Goal: Task Accomplishment & Management: Use online tool/utility

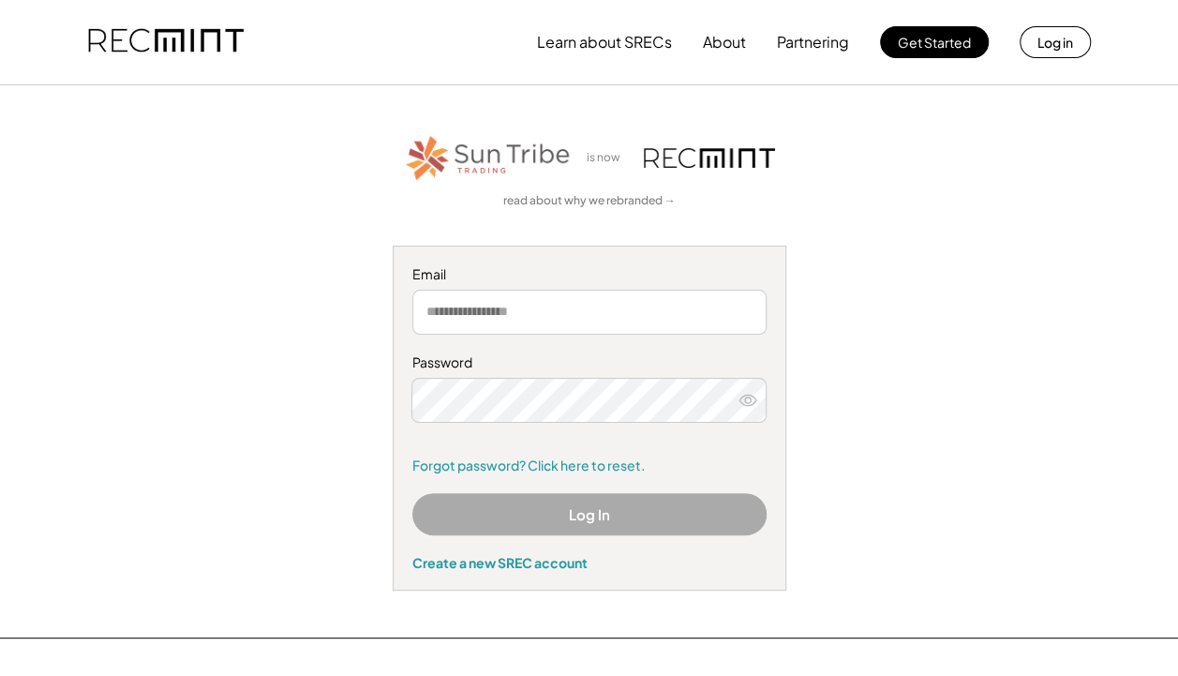
click at [456, 307] on input "email" at bounding box center [589, 312] width 354 height 45
type input "**********"
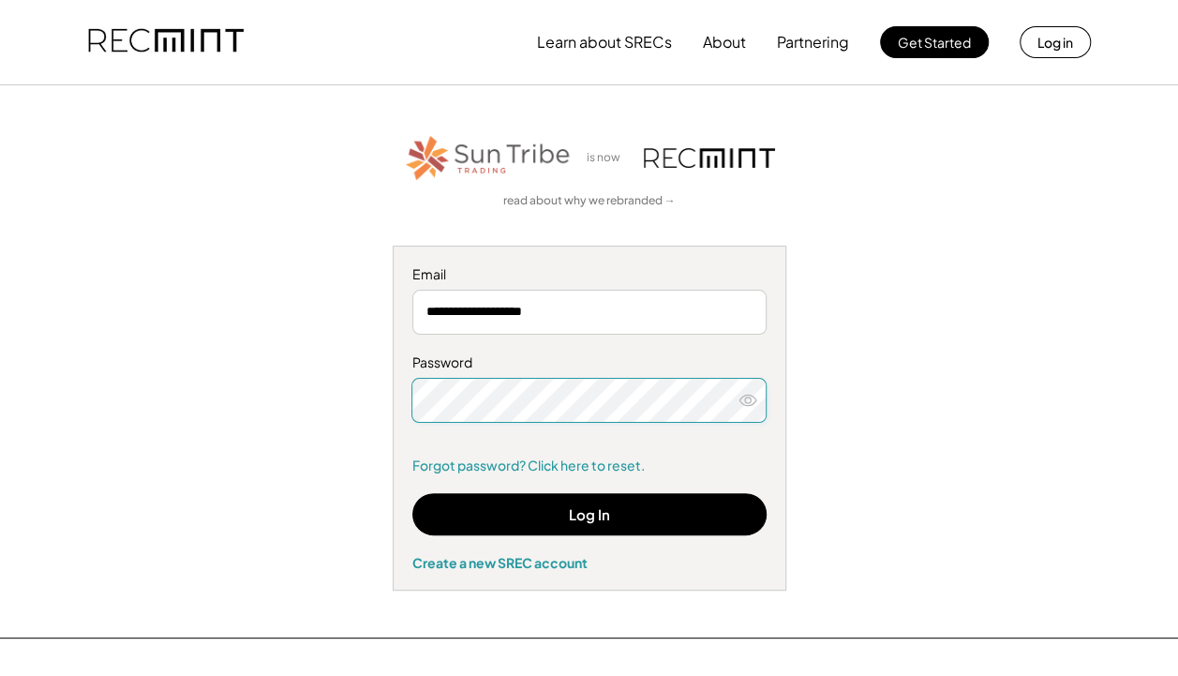
click at [434, 521] on button "Log In" at bounding box center [589, 514] width 354 height 42
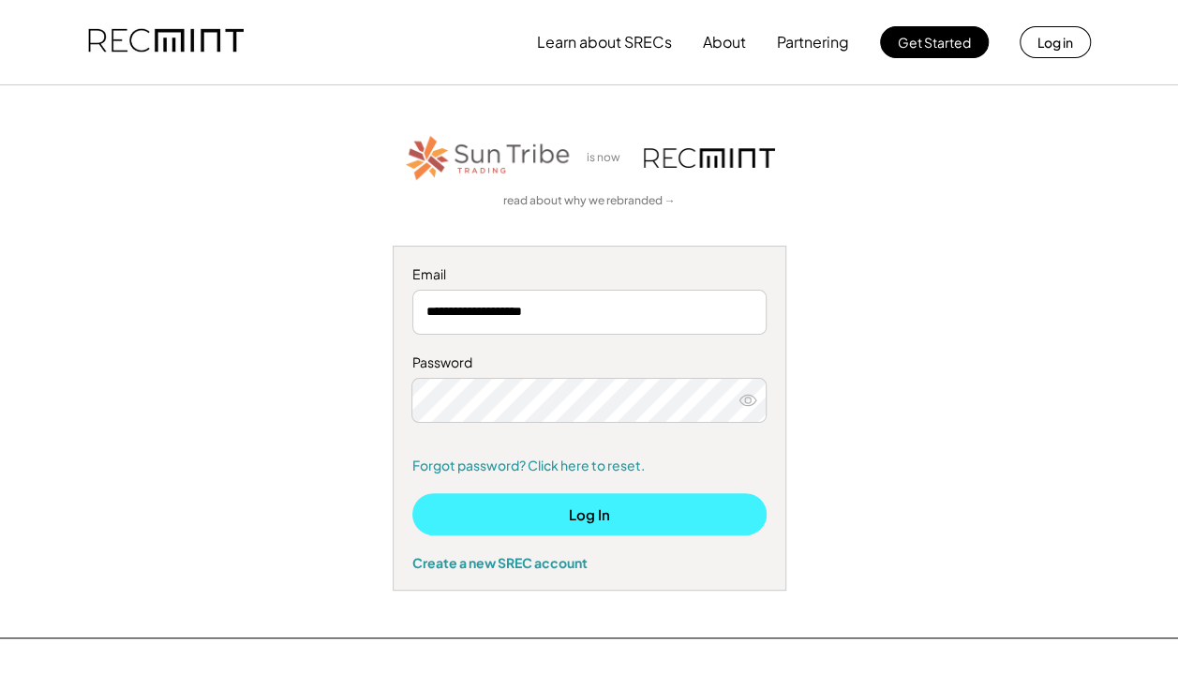
click at [651, 509] on button "Log In" at bounding box center [589, 514] width 354 height 42
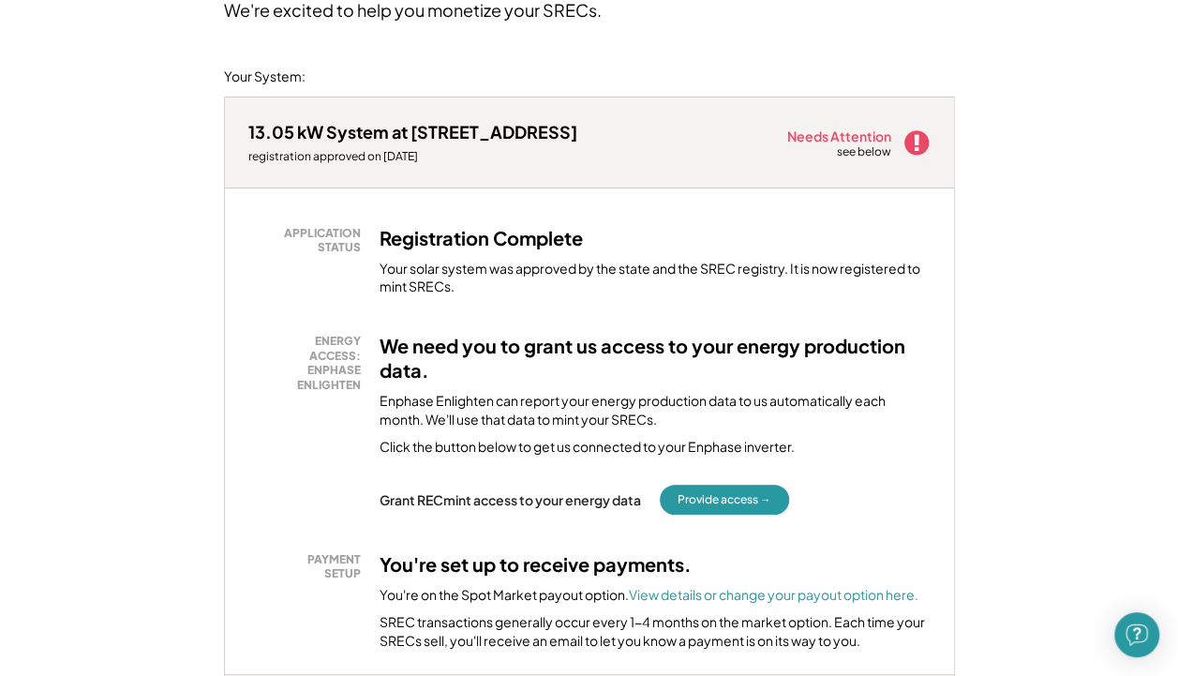
scroll to position [197, 0]
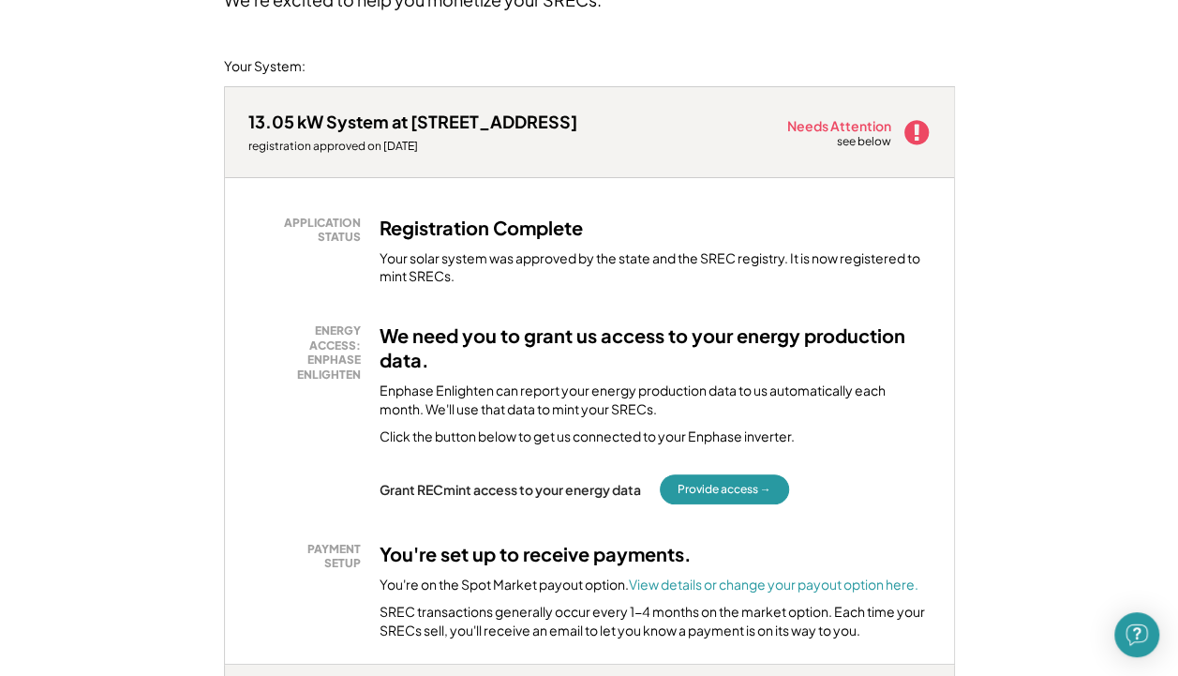
click at [737, 487] on button "Provide access →" at bounding box center [724, 489] width 129 height 30
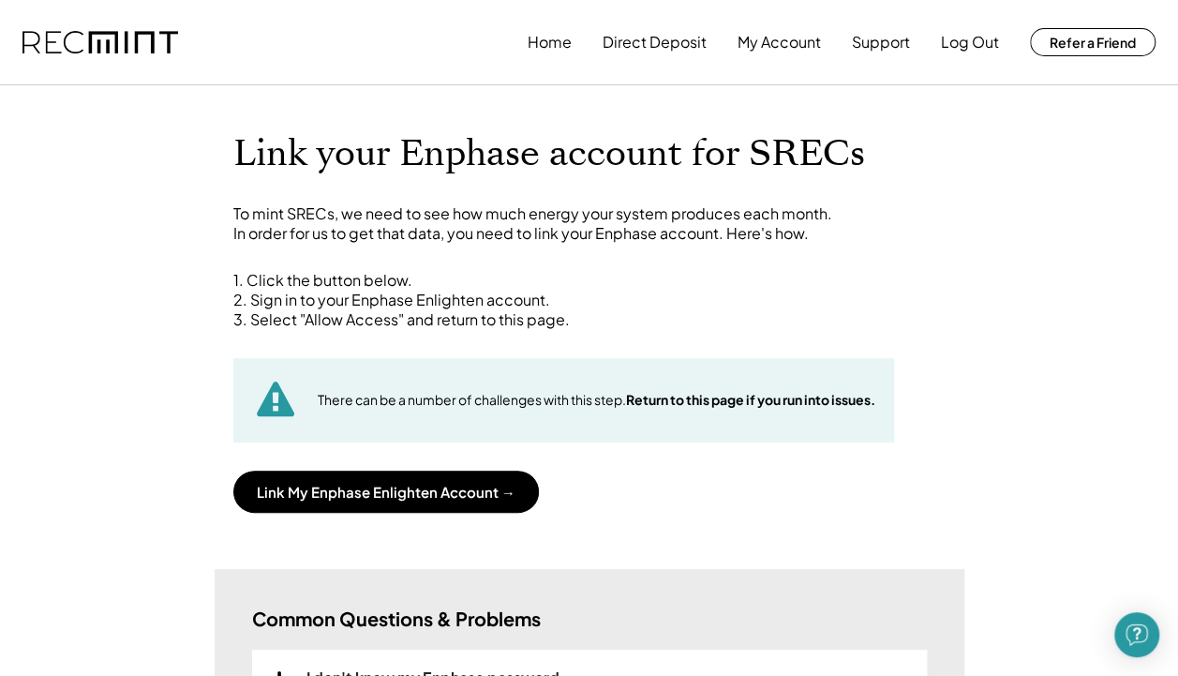
click at [441, 502] on button "Link My Enphase Enlighten Account →" at bounding box center [386, 492] width 306 height 42
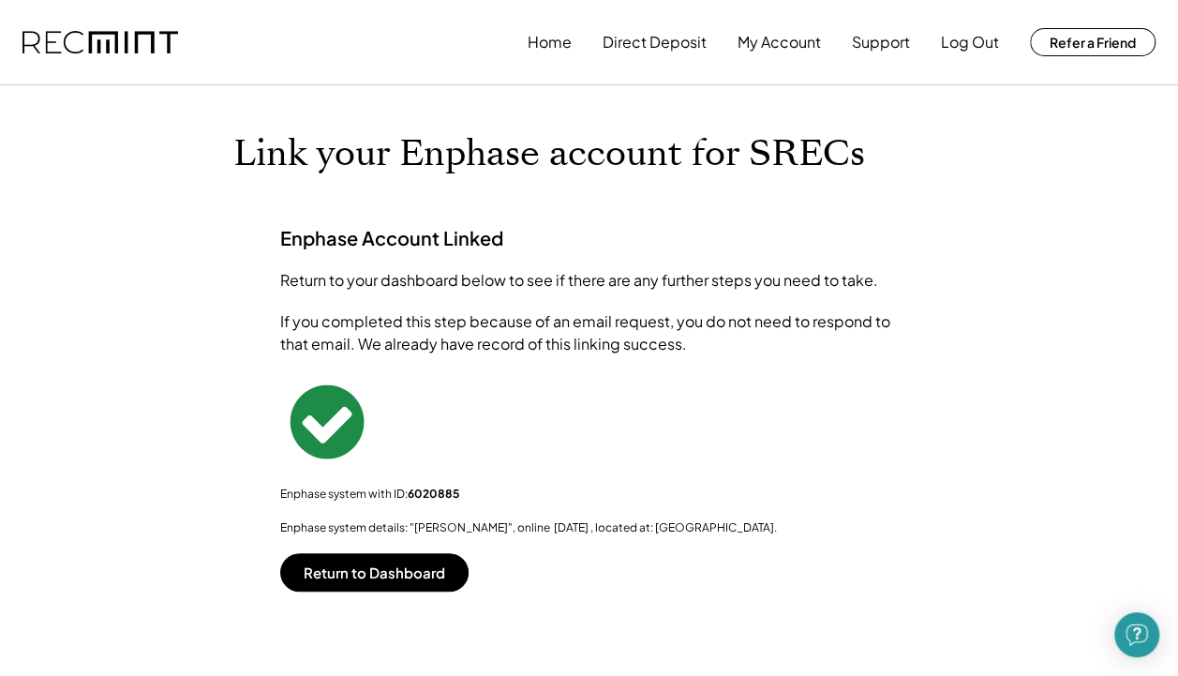
click at [415, 566] on button "Return to Dashboard" at bounding box center [374, 572] width 188 height 38
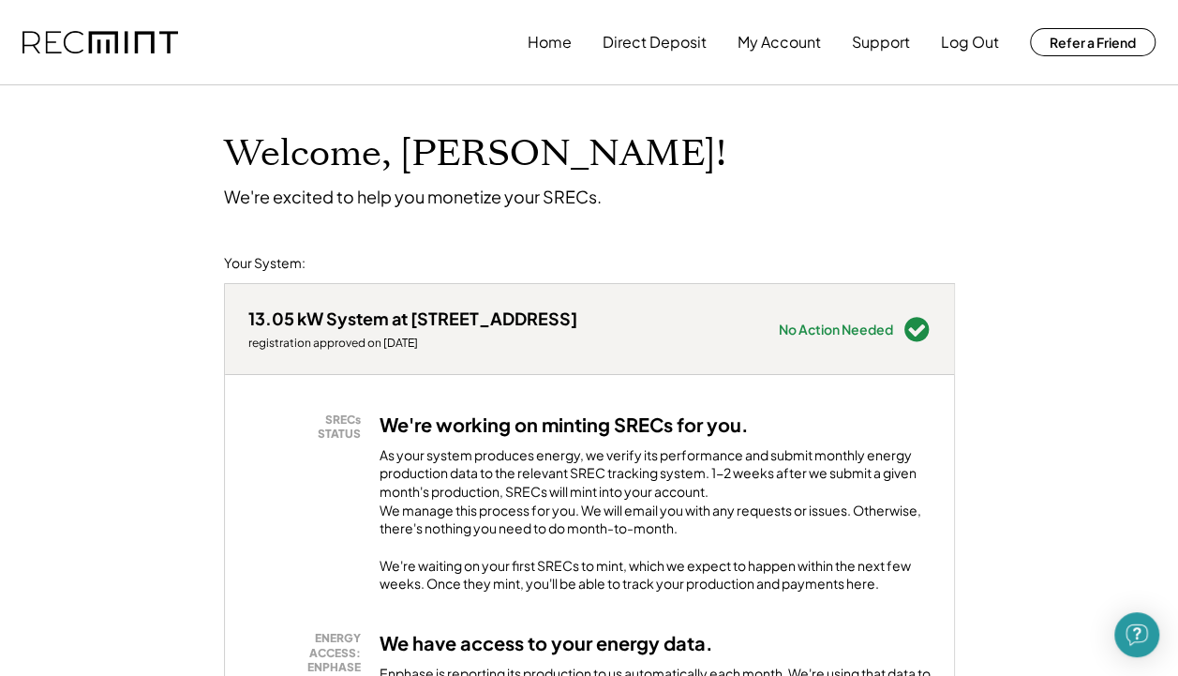
click at [982, 45] on button "Log Out" at bounding box center [970, 41] width 58 height 37
